Goal: Task Accomplishment & Management: Use online tool/utility

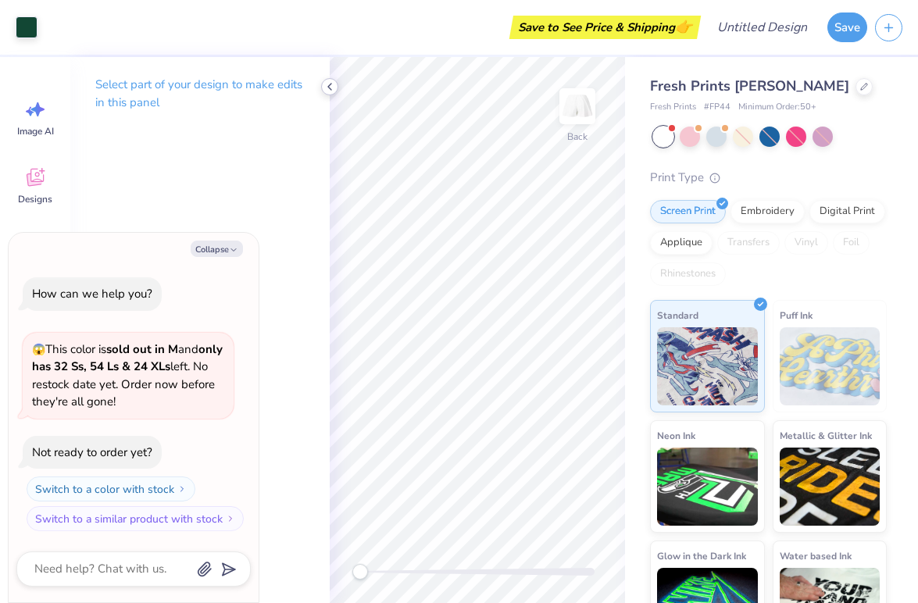
click at [332, 84] on icon at bounding box center [329, 86] width 13 height 13
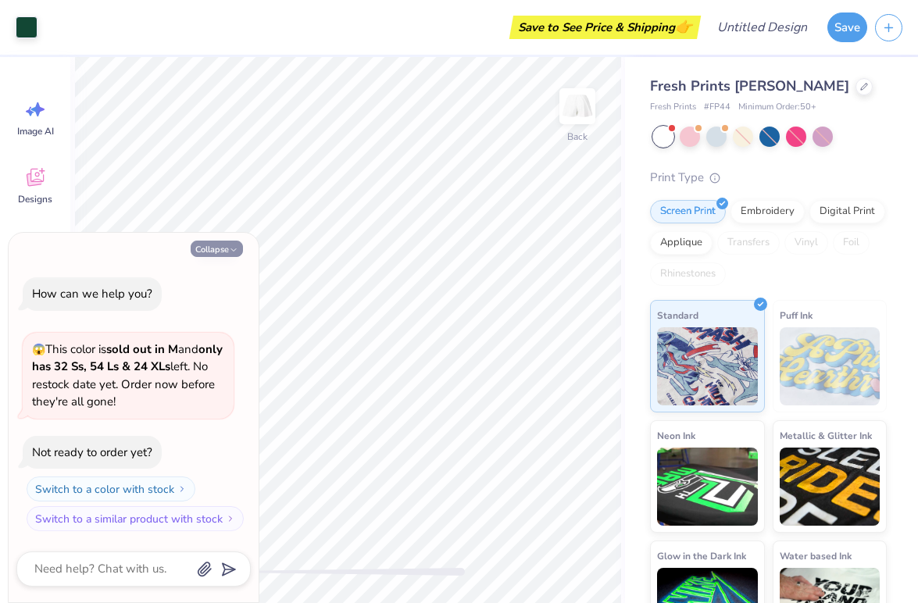
click at [234, 248] on icon "button" at bounding box center [233, 249] width 9 height 9
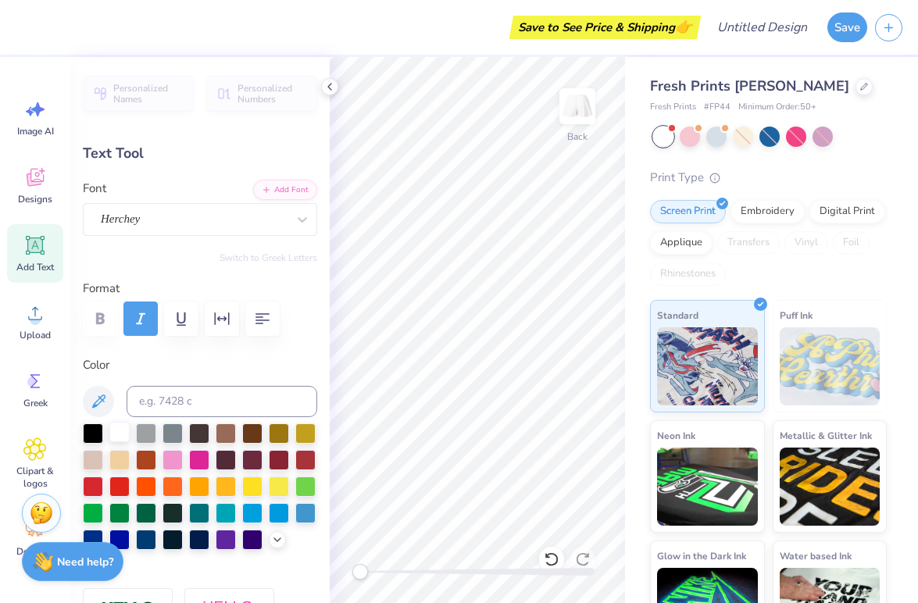
click at [116, 435] on div at bounding box center [119, 432] width 20 height 20
click at [695, 137] on div at bounding box center [690, 135] width 20 height 20
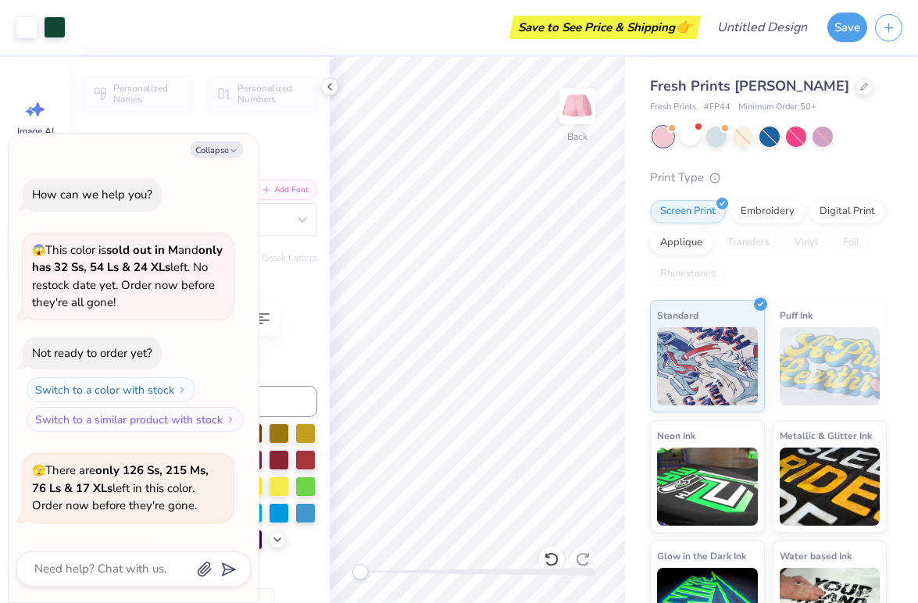
scroll to position [104, 0]
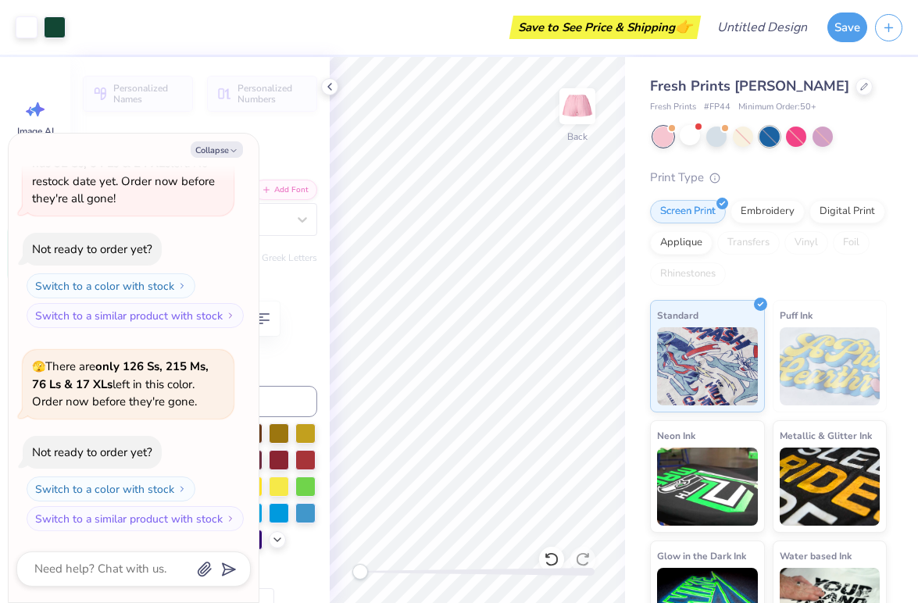
click at [766, 134] on div at bounding box center [769, 137] width 20 height 20
click at [770, 140] on div at bounding box center [769, 137] width 20 height 20
click at [693, 140] on div at bounding box center [690, 135] width 20 height 20
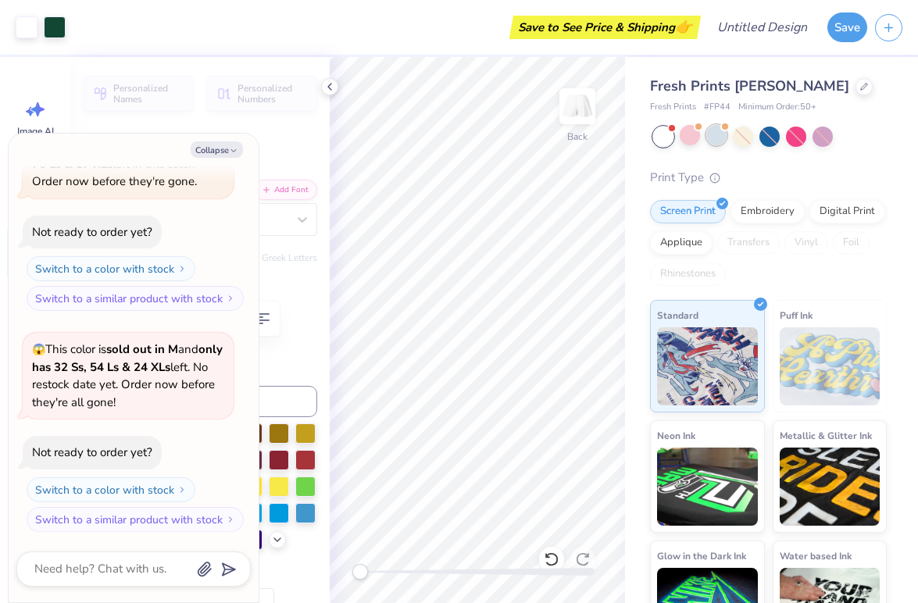
click at [724, 137] on div at bounding box center [716, 135] width 20 height 20
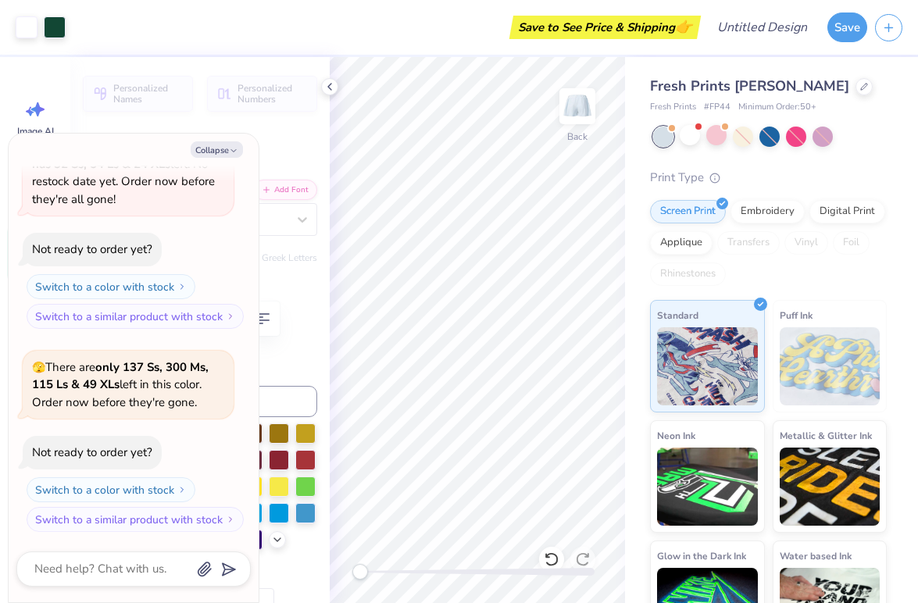
type textarea "x"
type input "5.01"
type input "1.26"
type input "5.21"
type textarea "x"
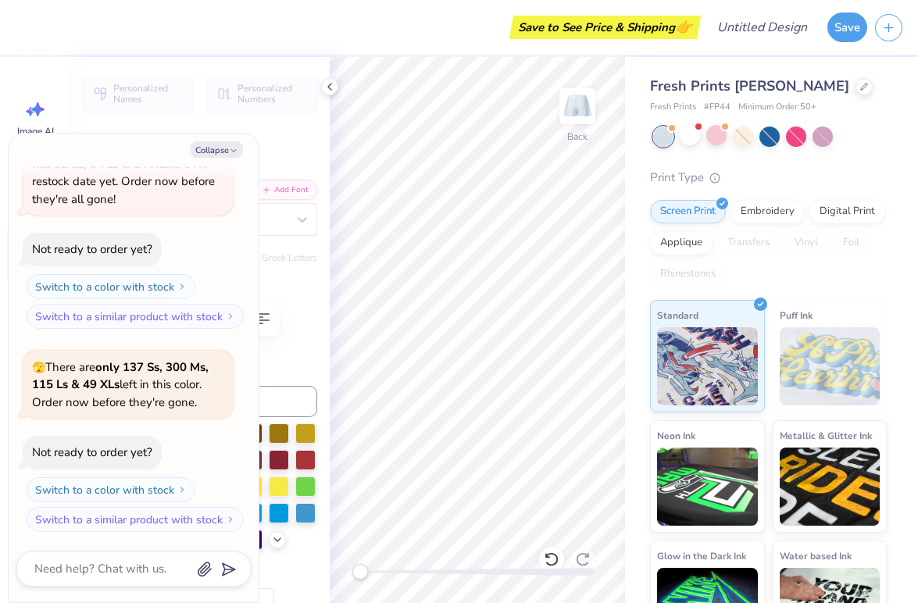
type input "5.38"
type textarea "x"
type textarea "G"
type textarea "x"
type textarea "Gi"
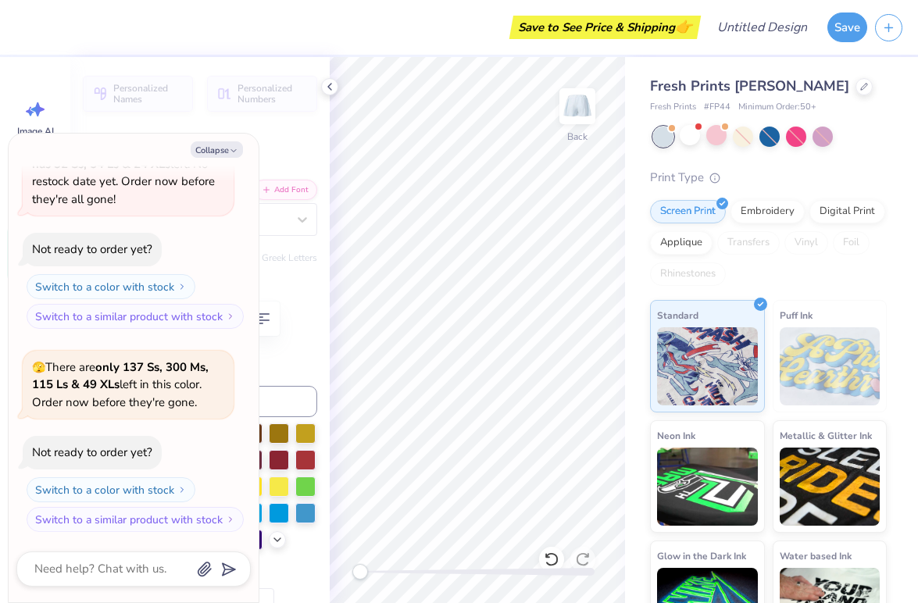
type textarea "x"
type textarea "Gir"
type textarea "x"
type textarea "Girl"
type textarea "x"
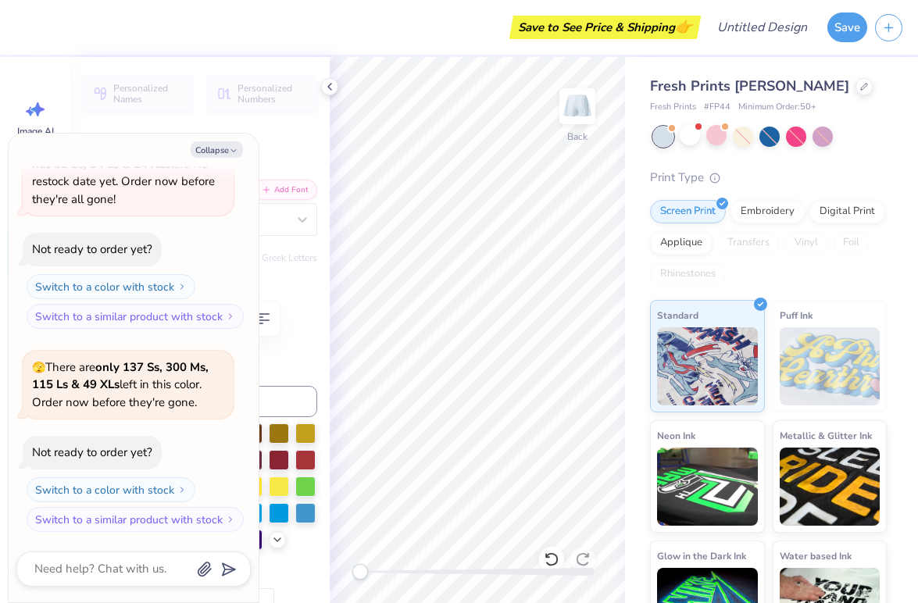
type textarea "Girl G"
type textarea "x"
type textarea "Girl Ga"
type textarea "x"
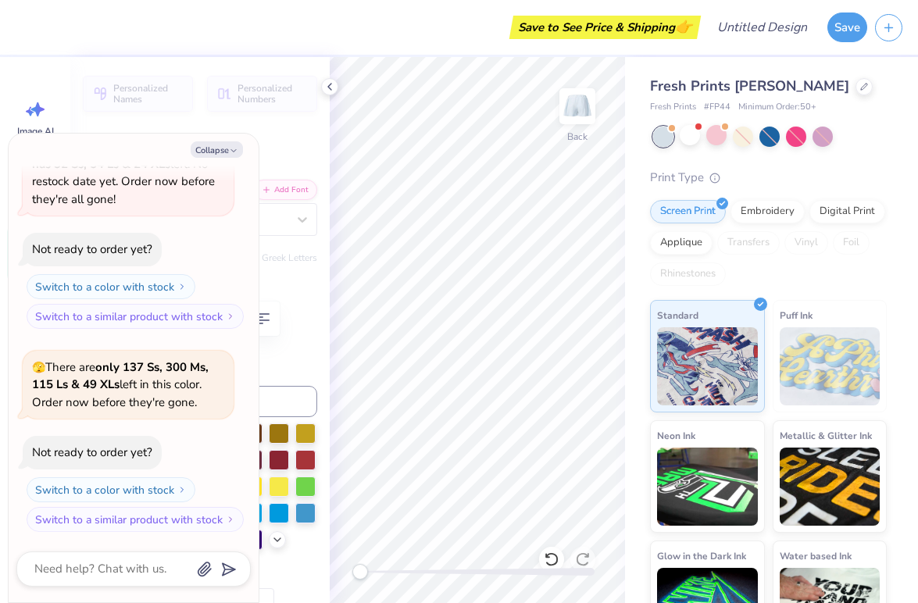
type textarea "Girl Gain"
type textarea "x"
type textarea "Girl Gains"
click at [649, 305] on div "Fresh Prints [PERSON_NAME] Shorts Fresh Prints # FP44 Minimum Order: 50 + Print…" at bounding box center [771, 355] width 293 height 596
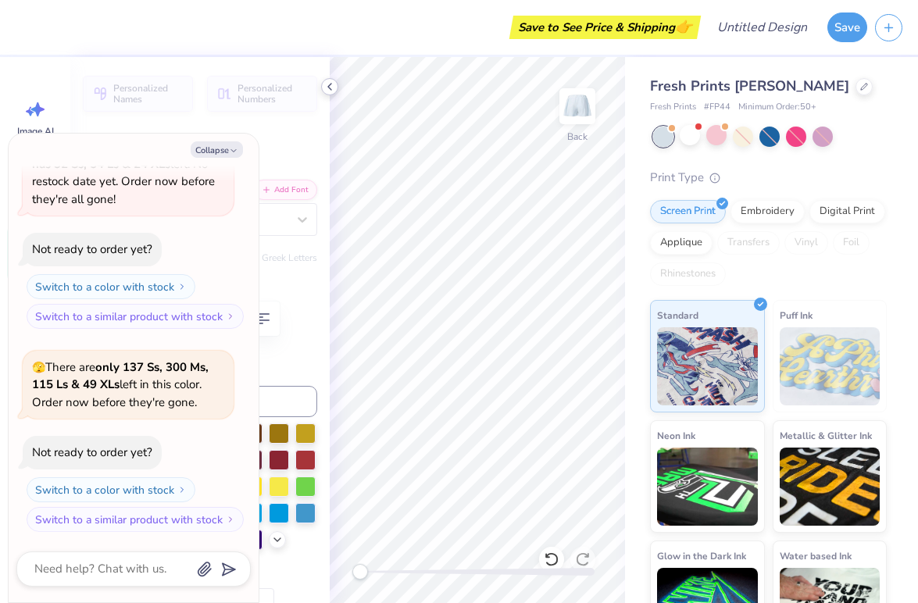
click at [330, 89] on polyline at bounding box center [329, 87] width 3 height 6
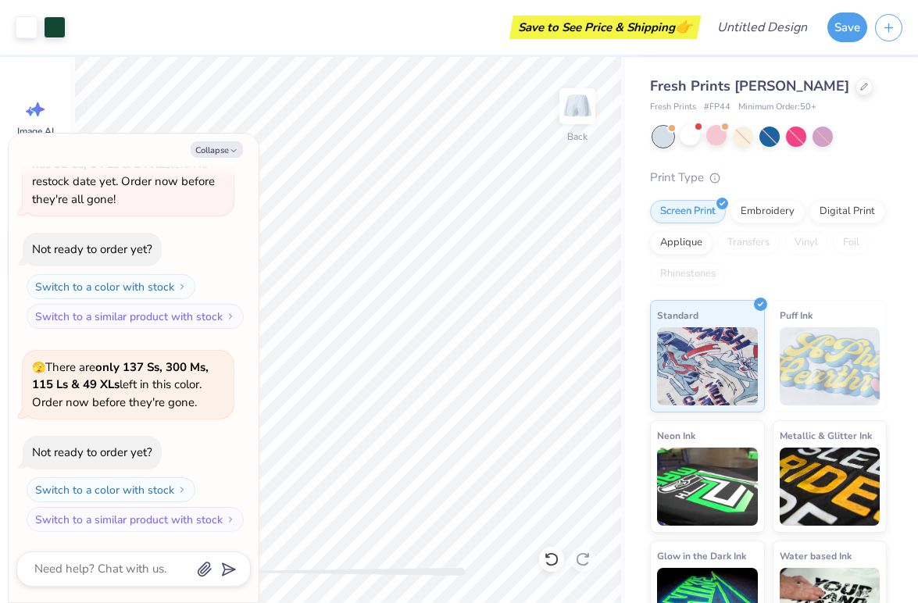
type textarea "x"
type input "4.80"
type input "5.37"
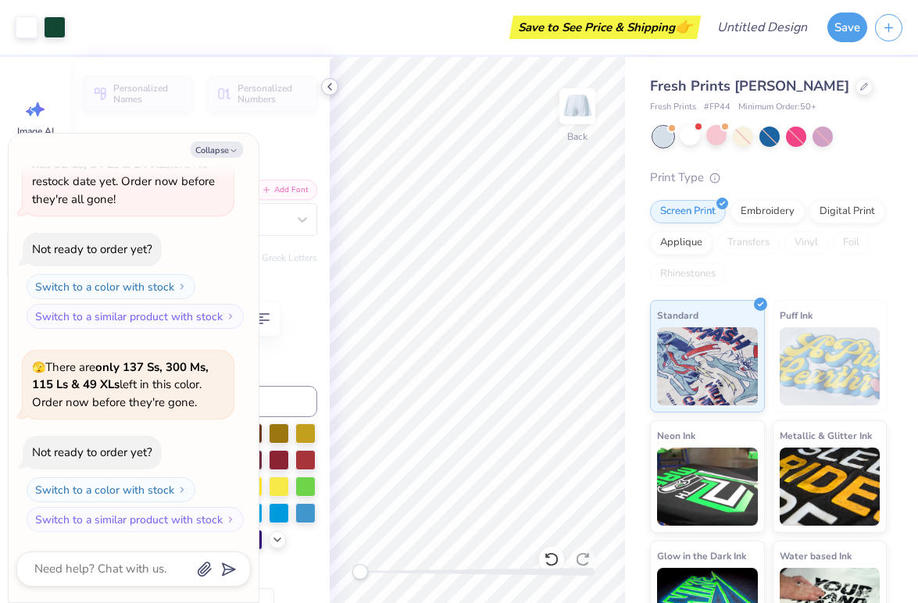
click at [334, 84] on icon at bounding box center [329, 86] width 13 height 13
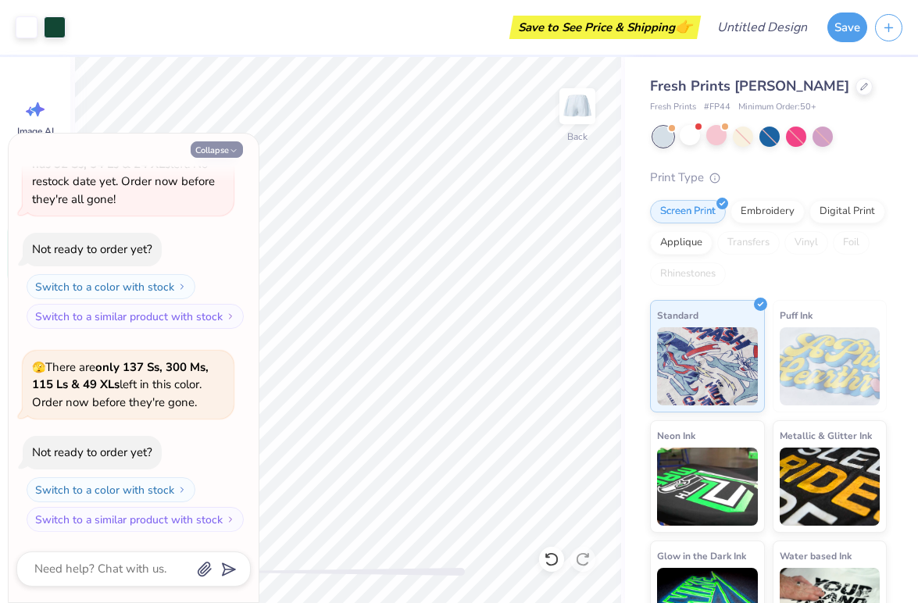
click at [231, 146] on icon "button" at bounding box center [233, 150] width 9 height 9
type textarea "x"
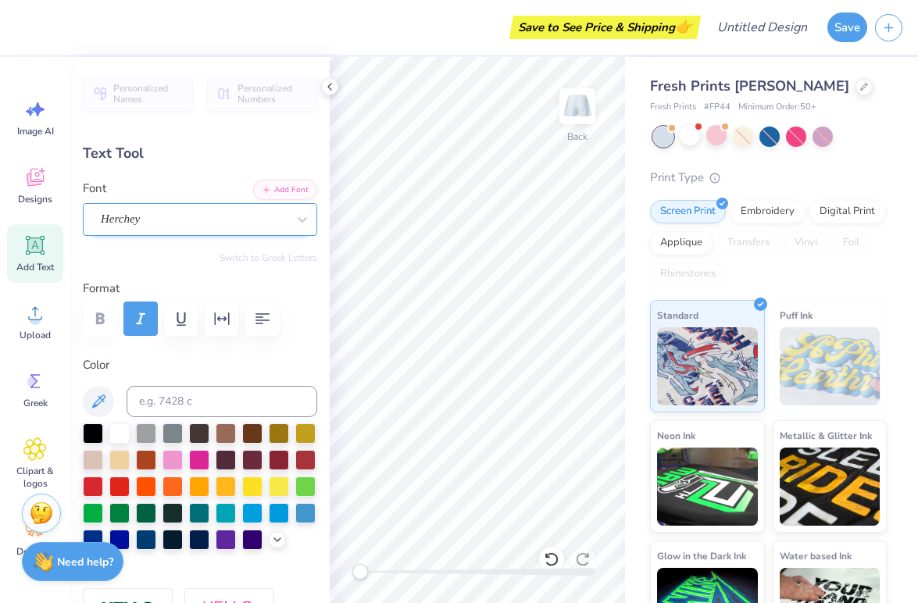
click at [173, 221] on div "Herchey" at bounding box center [193, 219] width 189 height 24
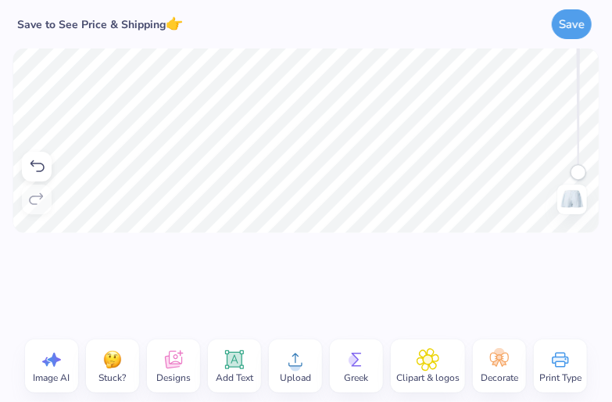
scroll to position [0, 0]
click at [200, 276] on div at bounding box center [306, 281] width 612 height 97
click at [231, 388] on div "Add Text" at bounding box center [234, 365] width 53 height 53
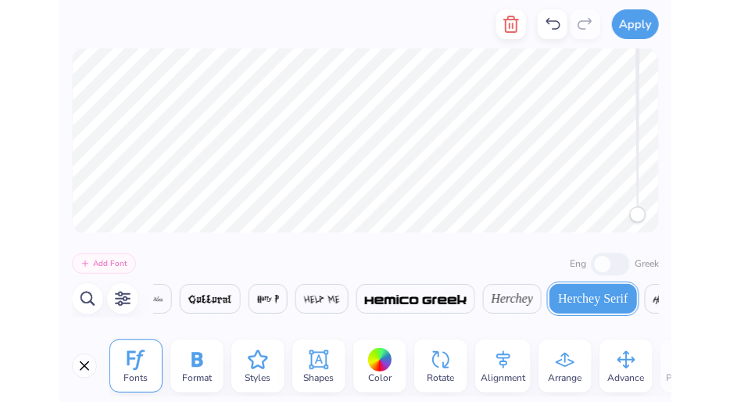
scroll to position [0, 13389]
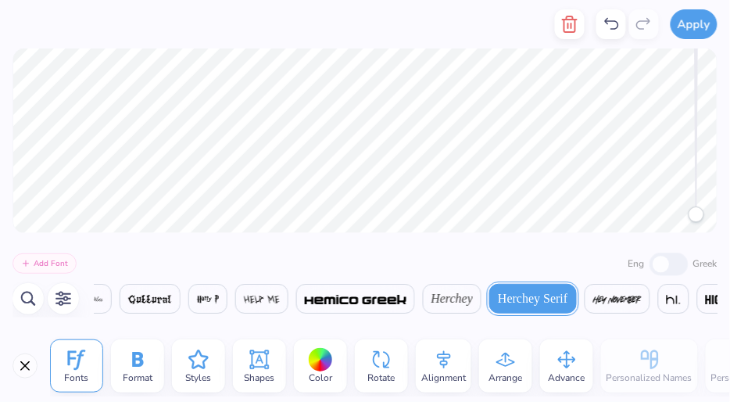
click at [303, 273] on div "Add Font Eng Greek" at bounding box center [365, 263] width 705 height 26
